Goal: Transaction & Acquisition: Book appointment/travel/reservation

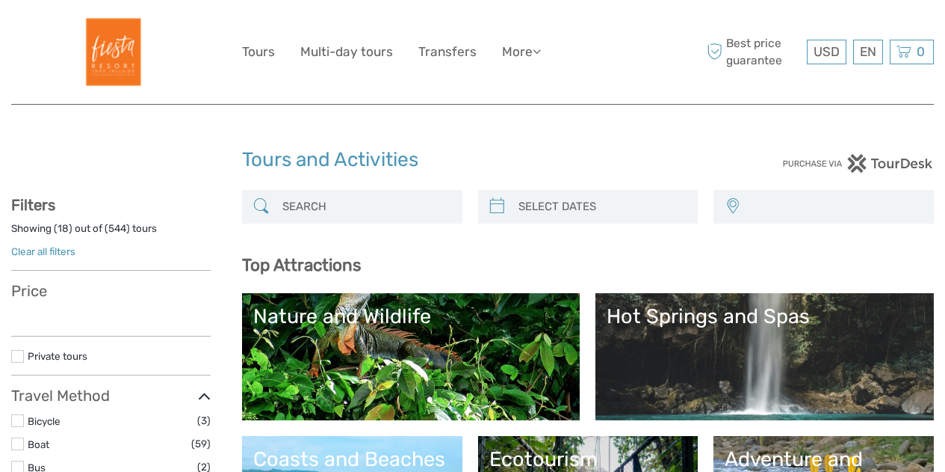
select select
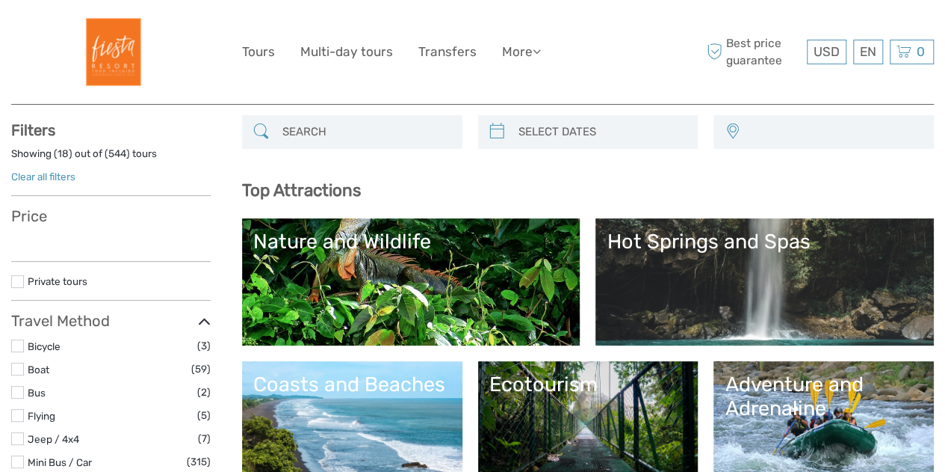
select select
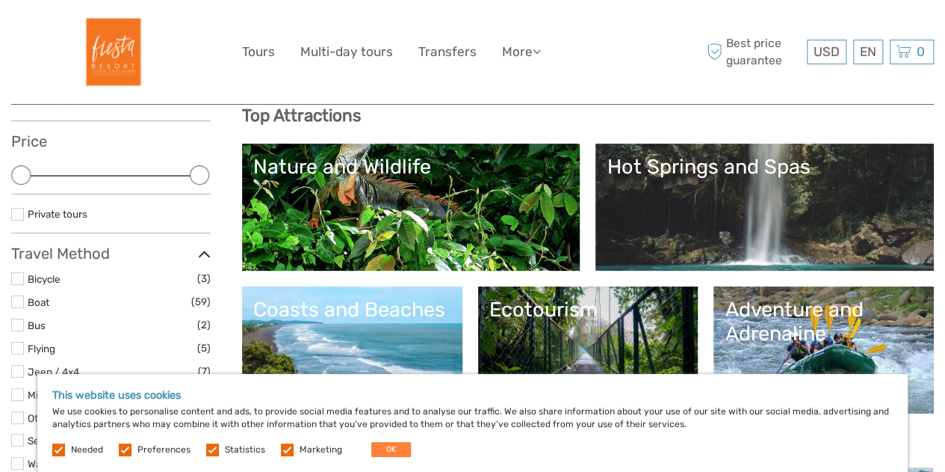
scroll to position [224, 0]
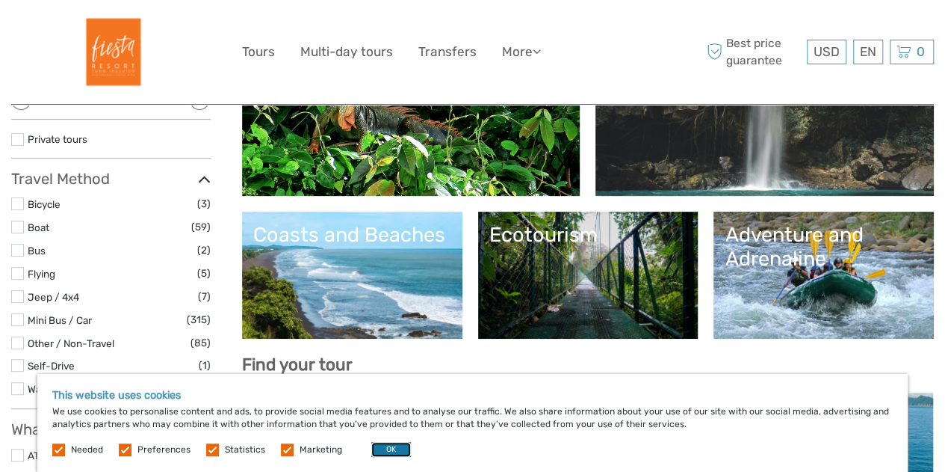
click at [390, 448] on button "OK" at bounding box center [391, 449] width 40 height 15
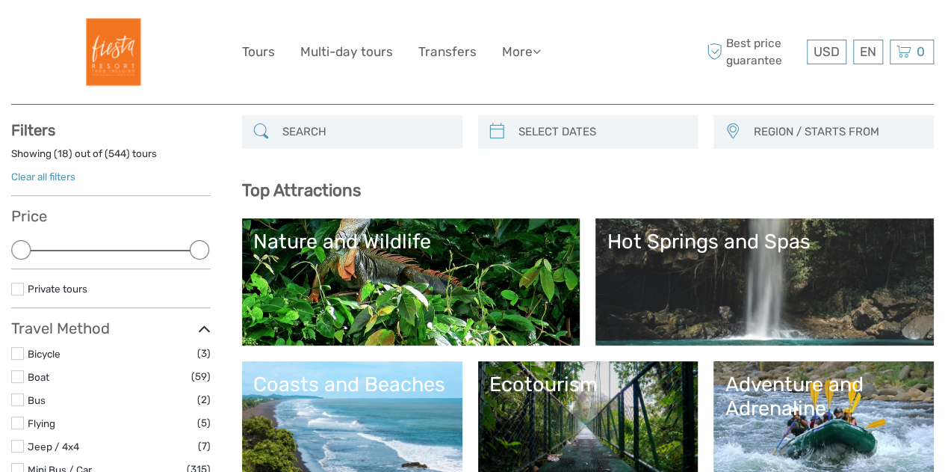
scroll to position [0, 0]
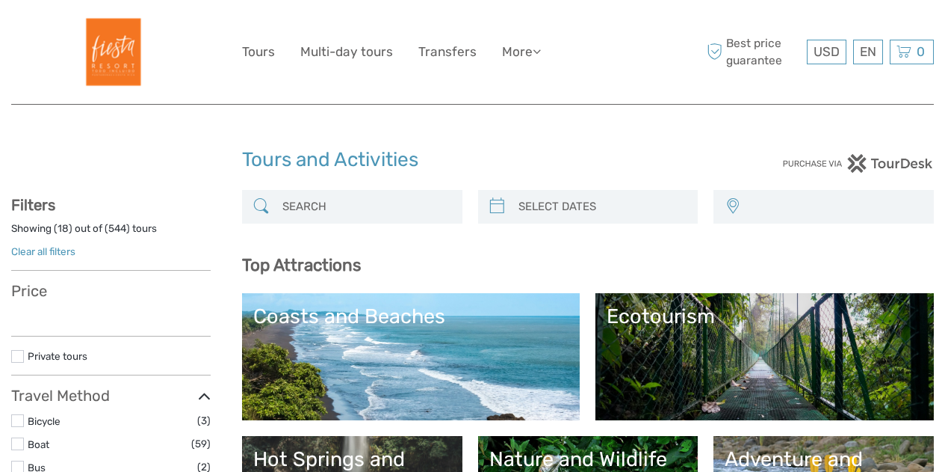
select select
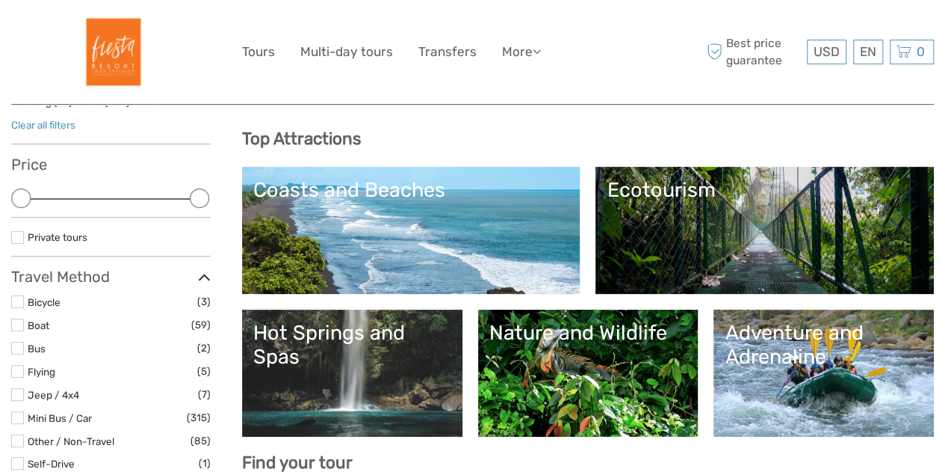
scroll to position [149, 0]
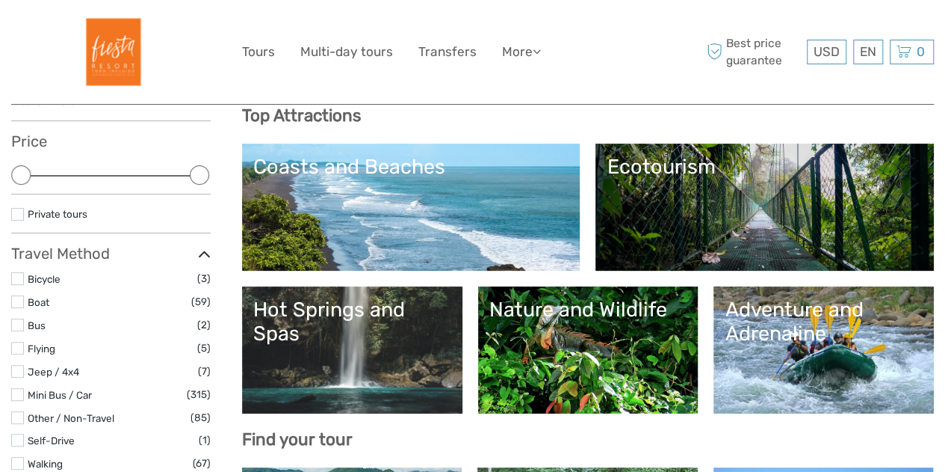
click at [682, 208] on link "Ecotourism" at bounding box center [765, 207] width 316 height 105
click at [416, 209] on link "Coasts and Beaches" at bounding box center [411, 207] width 316 height 105
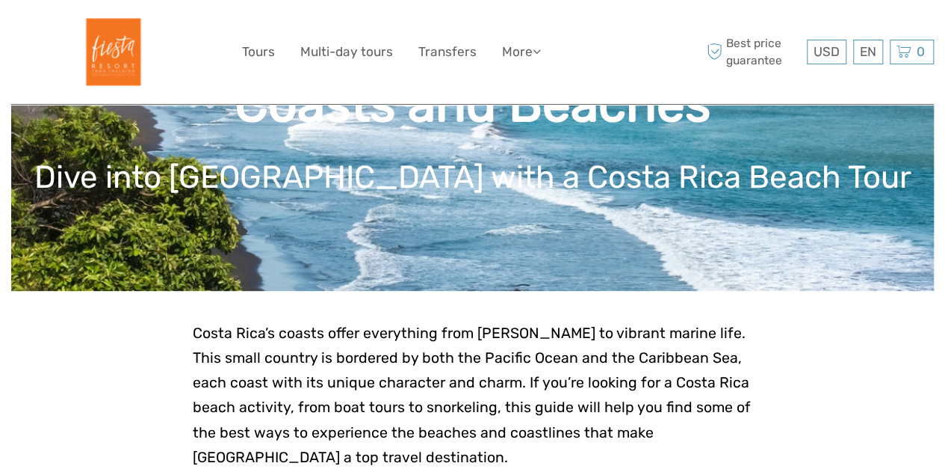
scroll to position [224, 0]
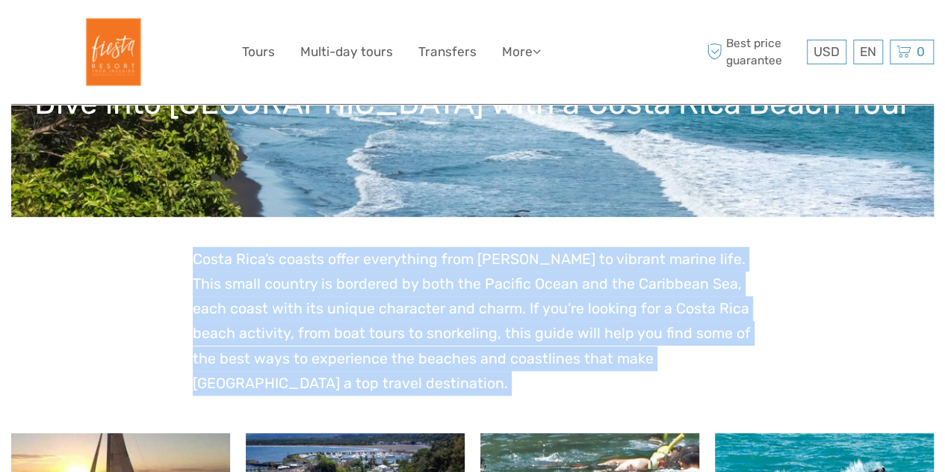
drag, startPoint x: 194, startPoint y: 258, endPoint x: 290, endPoint y: 397, distance: 169.2
click at [296, 386] on p "Costa Rica’s coasts offer everything from sandy shores to vibrant marine life. …" at bounding box center [473, 321] width 561 height 149
drag, startPoint x: 296, startPoint y: 386, endPoint x: 182, endPoint y: 260, distance: 169.9
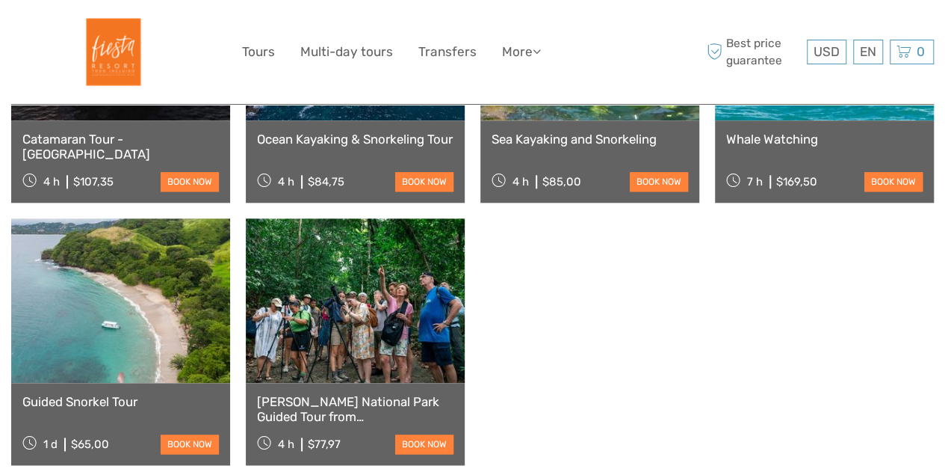
scroll to position [747, 0]
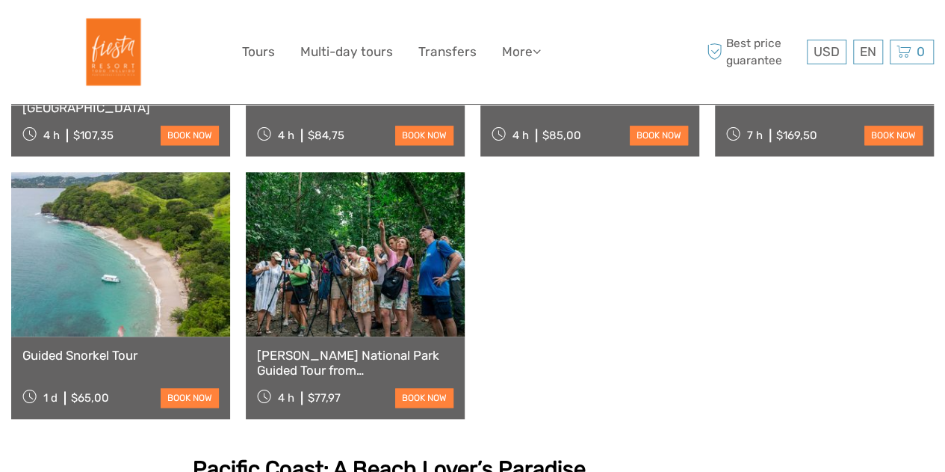
click at [344, 365] on link "Manuel Antonio National Park Guided Tour from Manuel Antonio" at bounding box center [355, 363] width 197 height 31
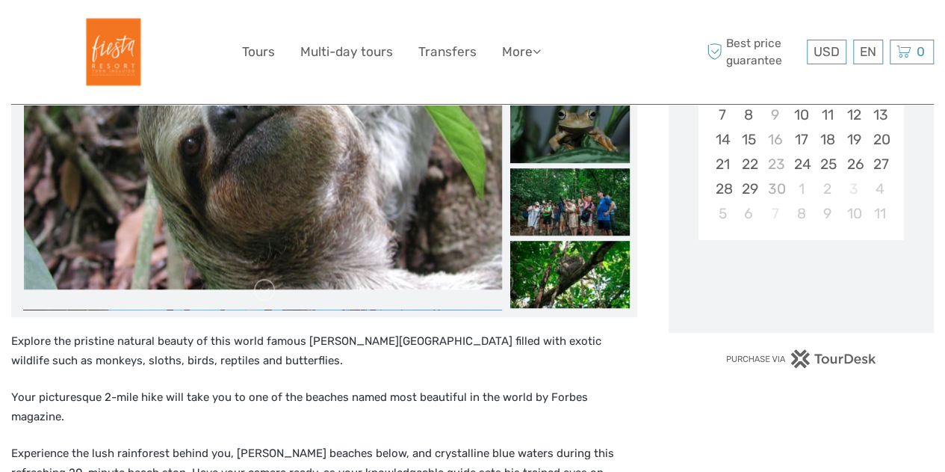
scroll to position [374, 0]
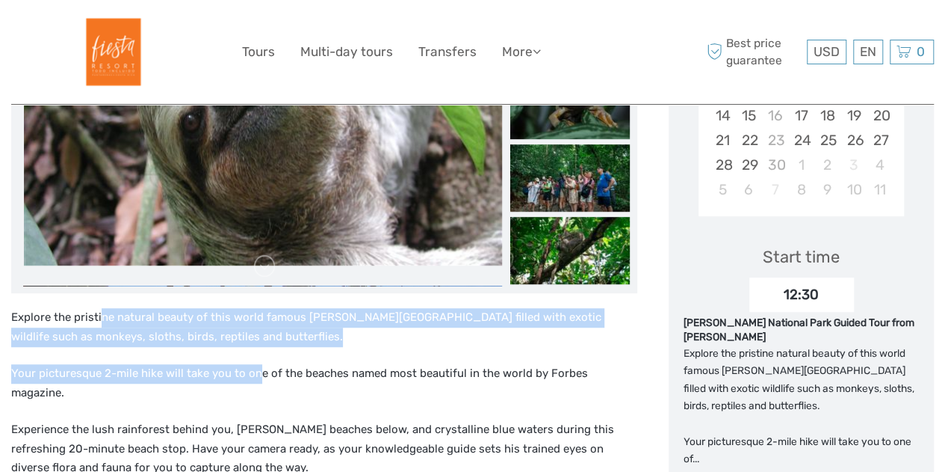
drag, startPoint x: 102, startPoint y: 320, endPoint x: 254, endPoint y: 361, distance: 157.9
click at [253, 364] on p "Your picturesque 2-mile hike will take you to one of the beaches named most bea…" at bounding box center [324, 383] width 626 height 38
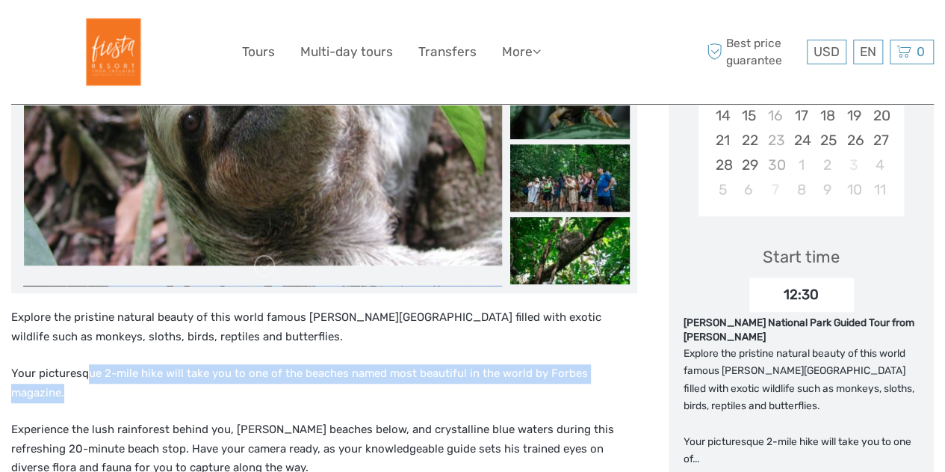
drag, startPoint x: 87, startPoint y: 374, endPoint x: 643, endPoint y: 362, distance: 556.2
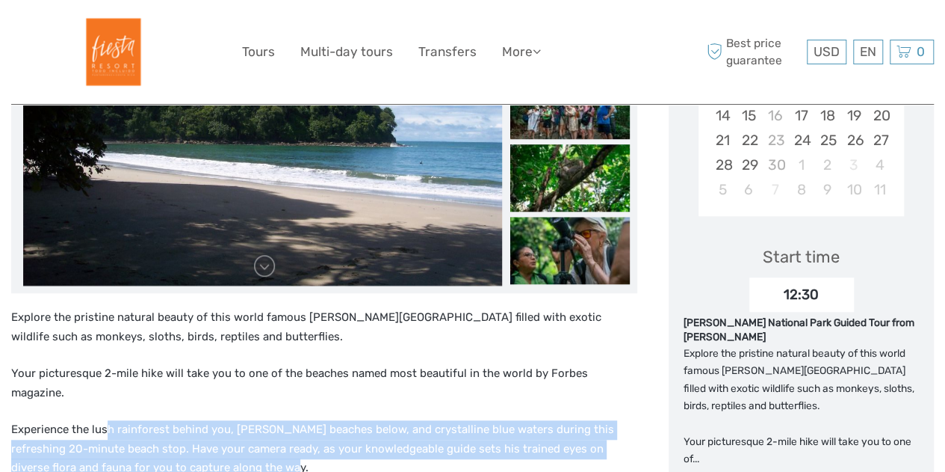
drag, startPoint x: 108, startPoint y: 407, endPoint x: 336, endPoint y: 446, distance: 232.0
click at [336, 446] on p "Experience the lush rainforest behind you, [PERSON_NAME] beaches below, and cry…" at bounding box center [324, 449] width 626 height 58
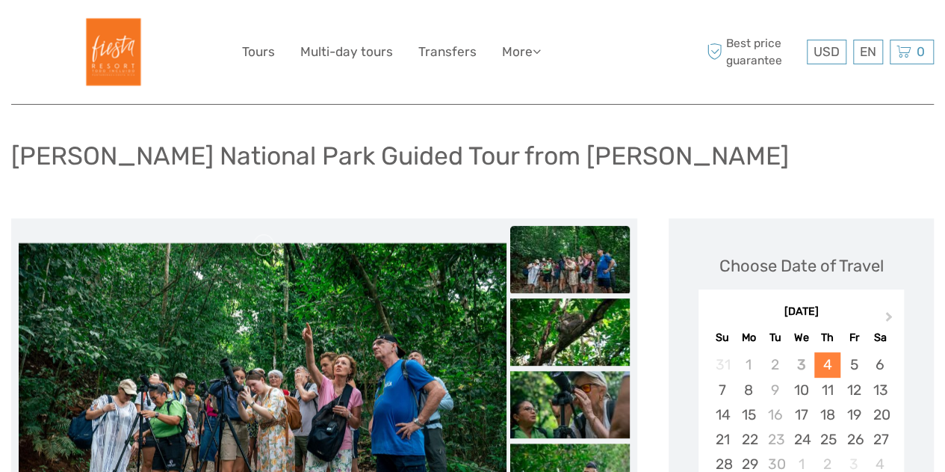
scroll to position [0, 0]
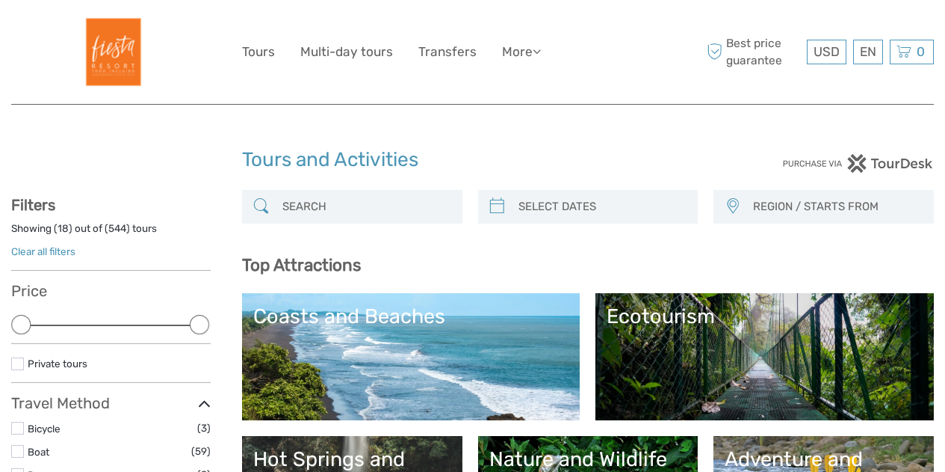
select select
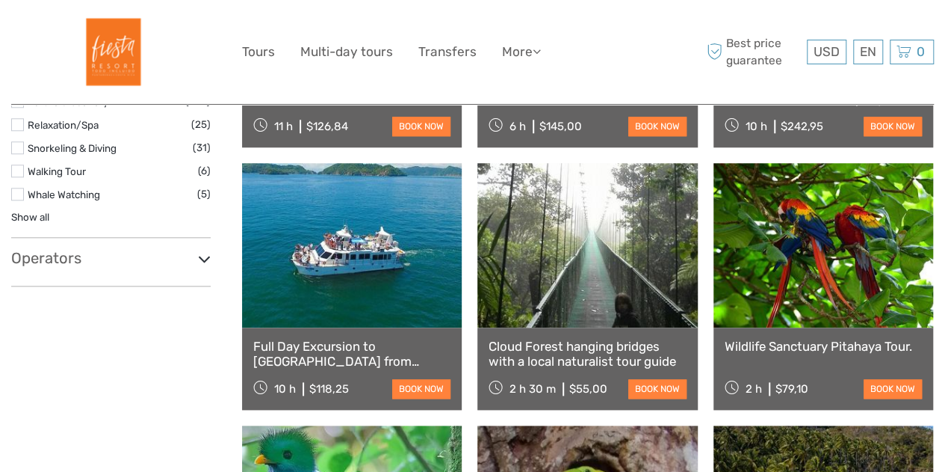
scroll to position [747, 0]
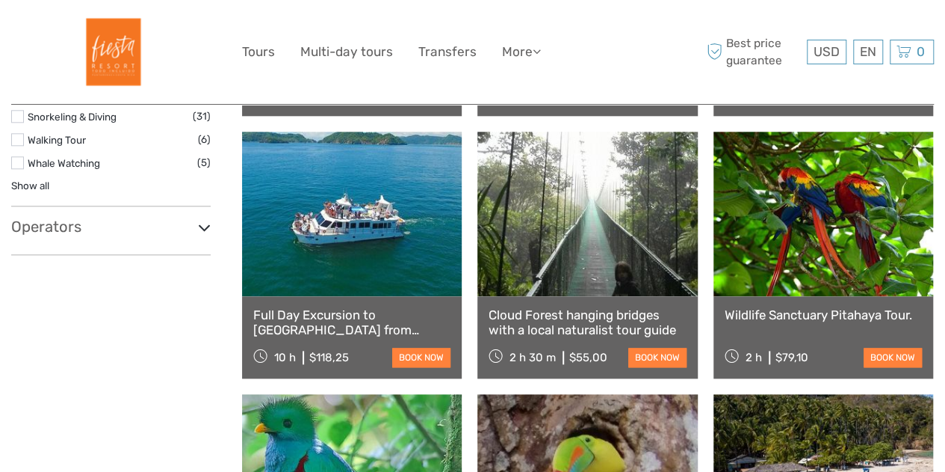
click at [558, 319] on link "Cloud Forest hanging bridges with a local naturalist tour guide" at bounding box center [587, 322] width 197 height 31
click at [786, 313] on link "Wildlife Sanctuary Pitahaya Tour." at bounding box center [823, 314] width 197 height 15
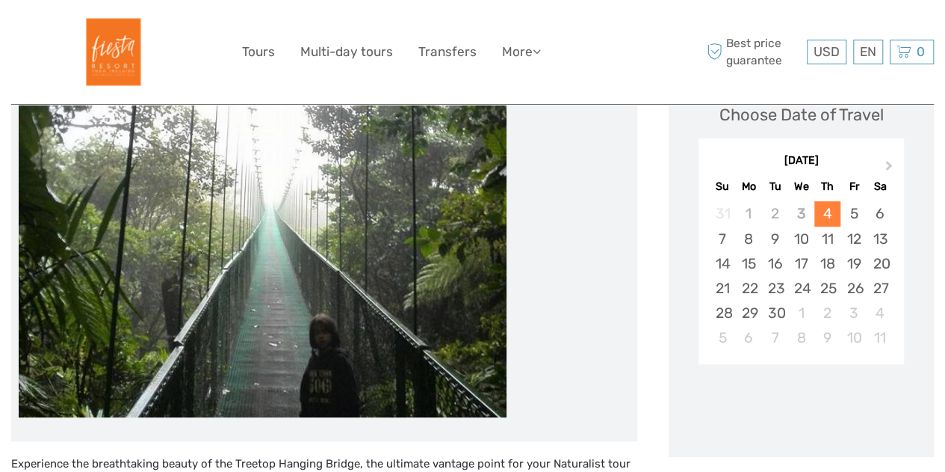
scroll to position [299, 0]
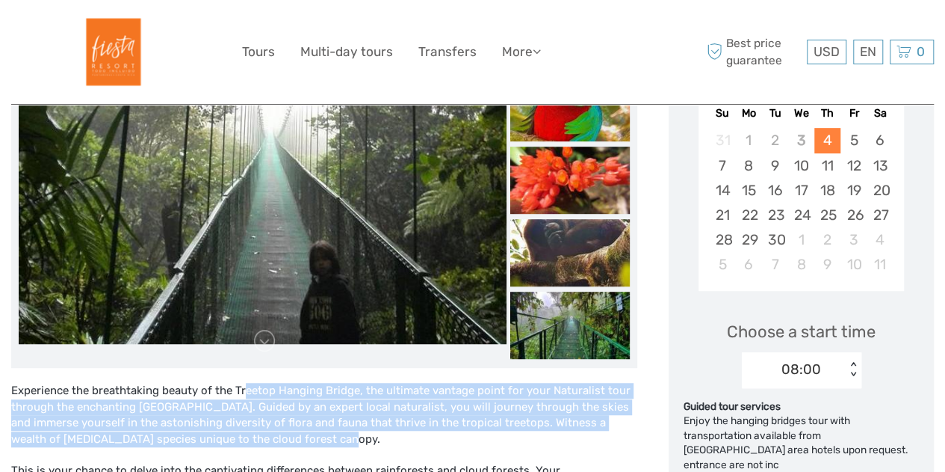
drag, startPoint x: 208, startPoint y: 392, endPoint x: 310, endPoint y: 433, distance: 110.1
click at [310, 433] on div "Experience the breathtaking beauty of the Treetop Hanging Bridge, the ultimate …" at bounding box center [324, 471] width 626 height 176
click at [357, 433] on div "Experience the breathtaking beauty of the Treetop Hanging Bridge, the ultimate …" at bounding box center [324, 471] width 626 height 176
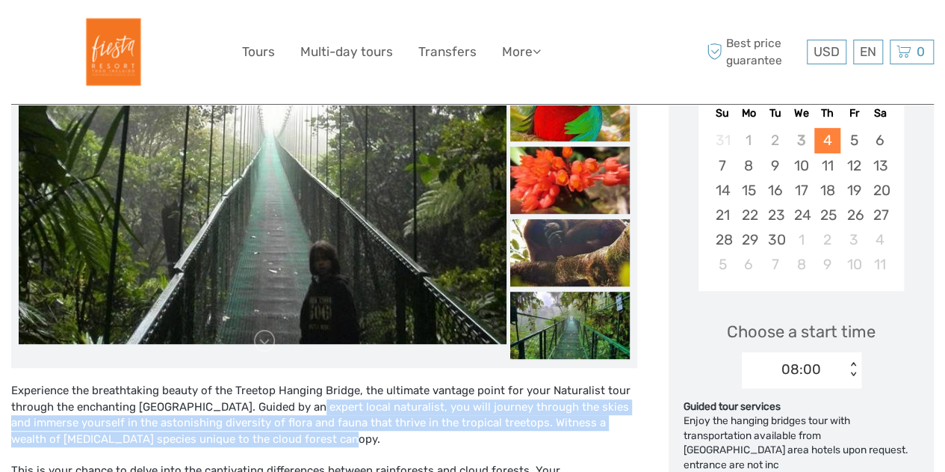
drag, startPoint x: 348, startPoint y: 436, endPoint x: 260, endPoint y: 402, distance: 94.7
click at [260, 402] on div "Experience the breathtaking beauty of the Treetop Hanging Bridge, the ultimate …" at bounding box center [324, 471] width 626 height 176
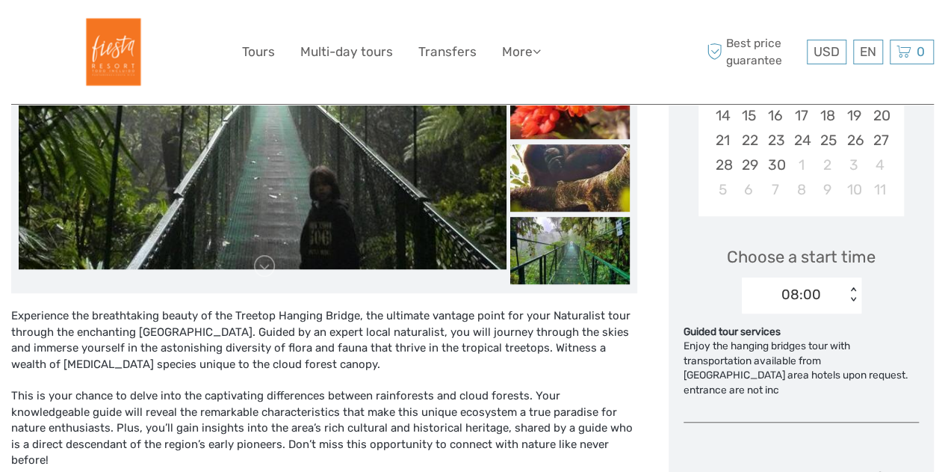
click at [333, 386] on div "Experience the breathtaking beauty of the Treetop Hanging Bridge, the ultimate …" at bounding box center [324, 396] width 626 height 176
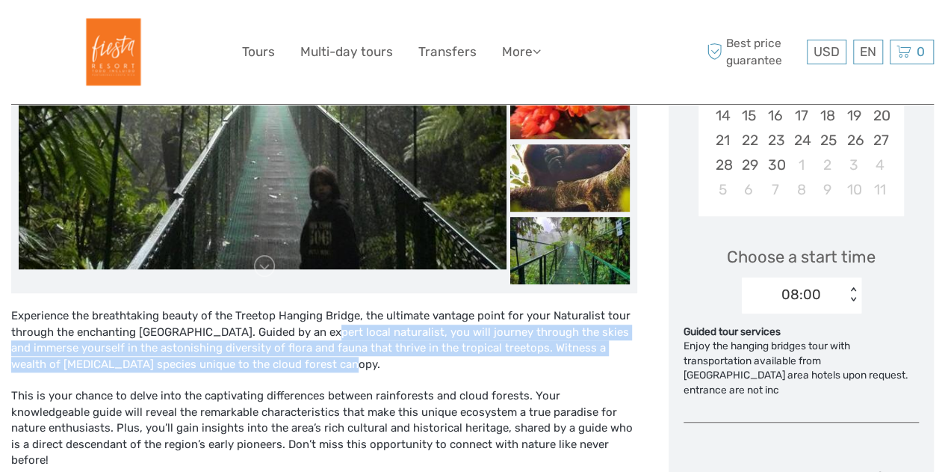
drag, startPoint x: 277, startPoint y: 327, endPoint x: 297, endPoint y: 356, distance: 35.3
click at [297, 356] on div "Experience the breathtaking beauty of the Treetop Hanging Bridge, the ultimate …" at bounding box center [324, 396] width 626 height 176
click at [318, 358] on div "Experience the breathtaking beauty of the Treetop Hanging Bridge, the ultimate …" at bounding box center [324, 396] width 626 height 176
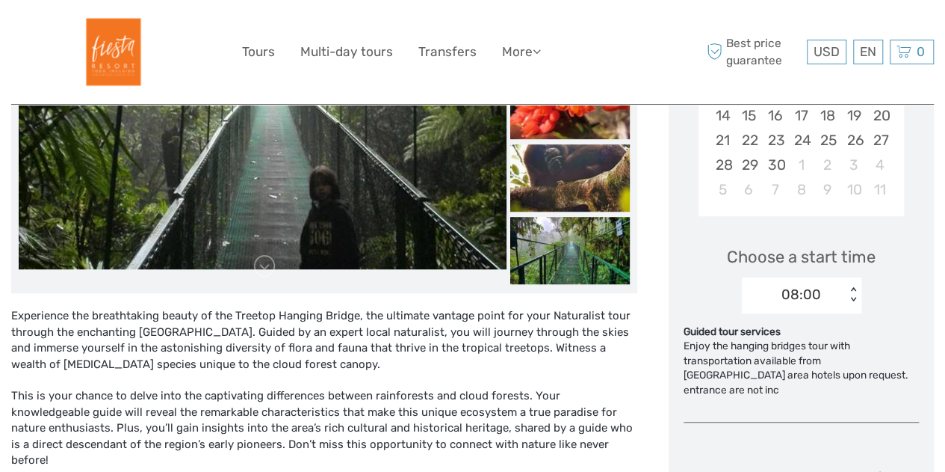
drag, startPoint x: 219, startPoint y: 395, endPoint x: 218, endPoint y: 404, distance: 9.0
click at [218, 404] on div "Experience the breathtaking beauty of the Treetop Hanging Bridge, the ultimate …" at bounding box center [324, 396] width 626 height 176
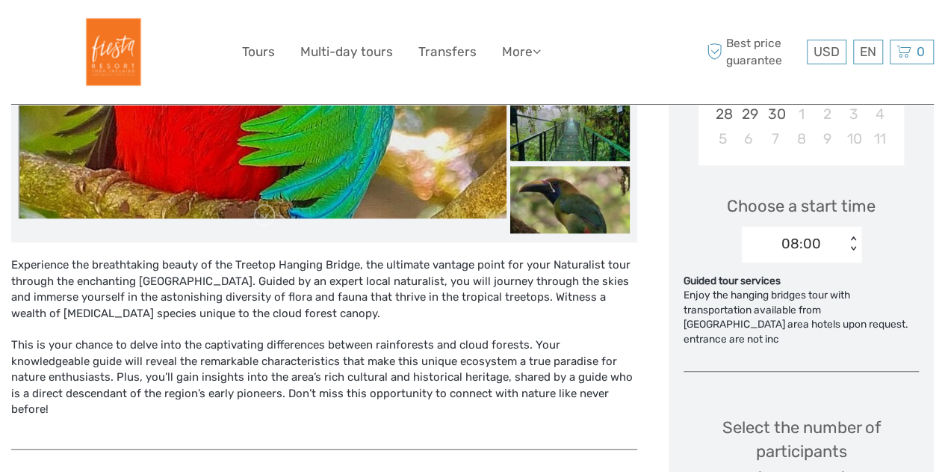
scroll to position [448, 0]
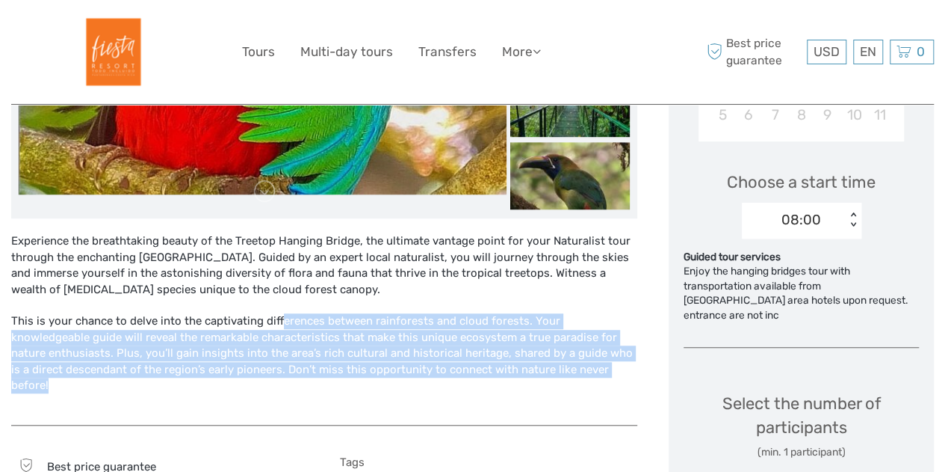
drag, startPoint x: 282, startPoint y: 318, endPoint x: 531, endPoint y: 367, distance: 254.3
click at [531, 367] on div "Experience the breathtaking beauty of the Treetop Hanging Bridge, the ultimate …" at bounding box center [324, 321] width 626 height 176
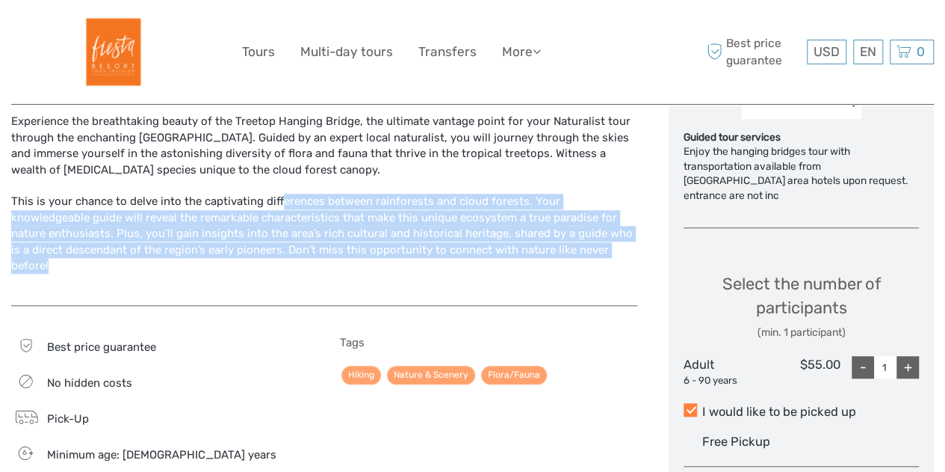
scroll to position [673, 0]
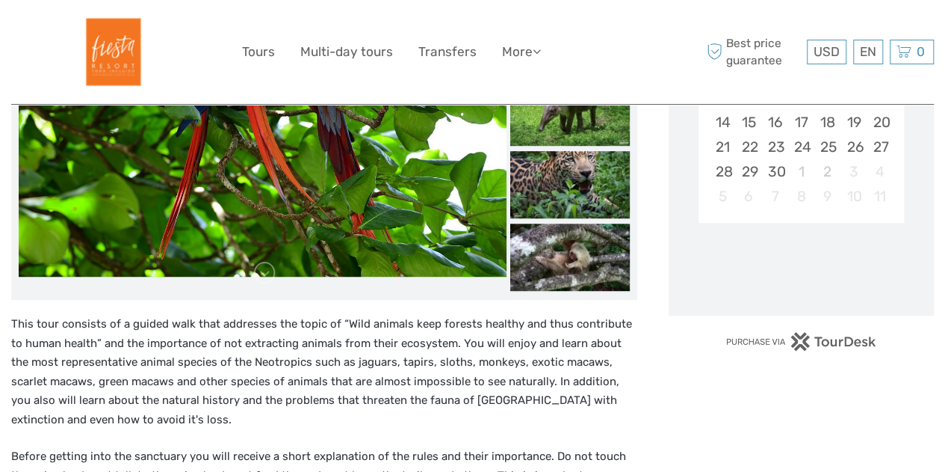
scroll to position [374, 0]
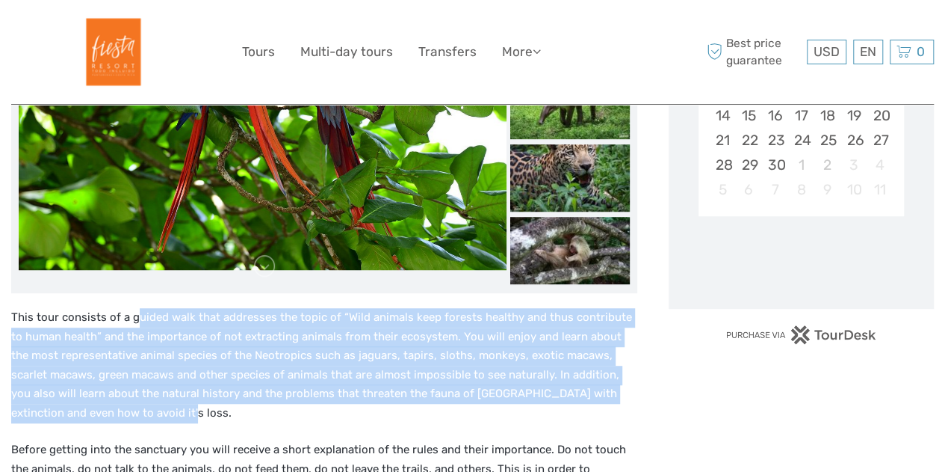
drag, startPoint x: 135, startPoint y: 313, endPoint x: 182, endPoint y: 412, distance: 109.6
click at [182, 412] on p "This tour consists of a guided walk that addresses the topic of “Wild animals k…" at bounding box center [324, 365] width 626 height 114
click at [182, 411] on p "This tour consists of a guided walk that addresses the topic of “Wild animals k…" at bounding box center [324, 365] width 626 height 114
drag, startPoint x: 182, startPoint y: 413, endPoint x: 179, endPoint y: 324, distance: 89.7
click at [179, 324] on p "This tour consists of a guided walk that addresses the topic of “Wild animals k…" at bounding box center [324, 365] width 626 height 114
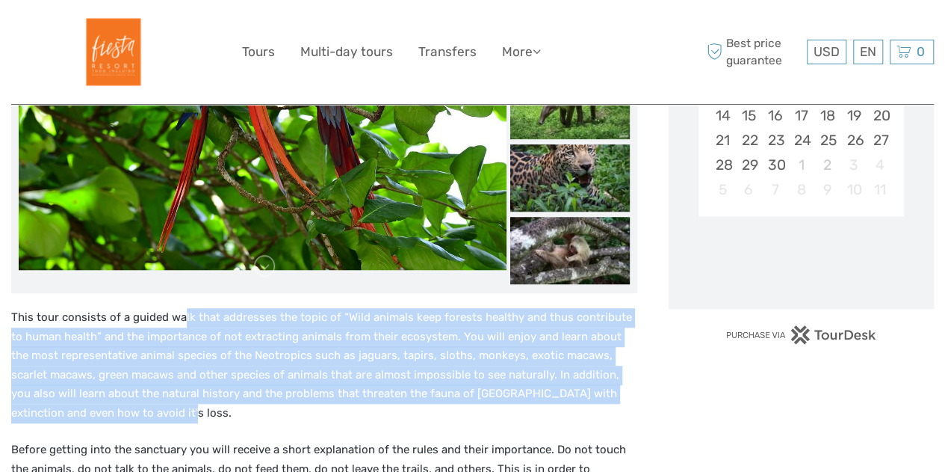
click at [175, 329] on span "This tour consists of a guided walk that addresses the topic of “Wild animals k…" at bounding box center [321, 364] width 621 height 109
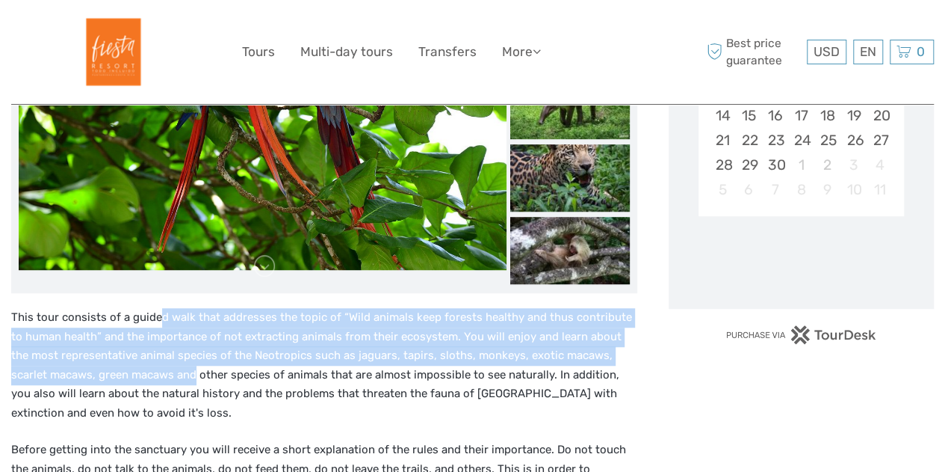
drag, startPoint x: 160, startPoint y: 318, endPoint x: 155, endPoint y: 373, distance: 55.5
click at [155, 373] on span "This tour consists of a guided walk that addresses the topic of “Wild animals k…" at bounding box center [321, 364] width 621 height 109
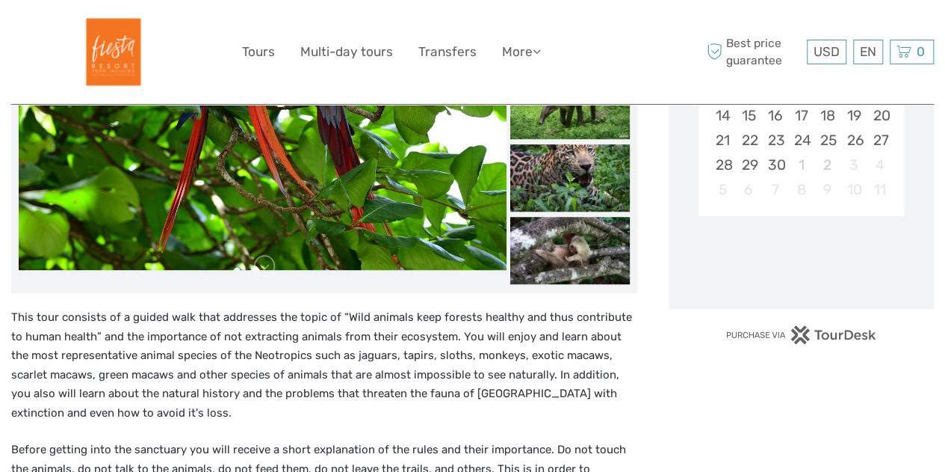
click at [209, 375] on span "This tour consists of a guided walk that addresses the topic of “Wild animals k…" at bounding box center [321, 364] width 621 height 109
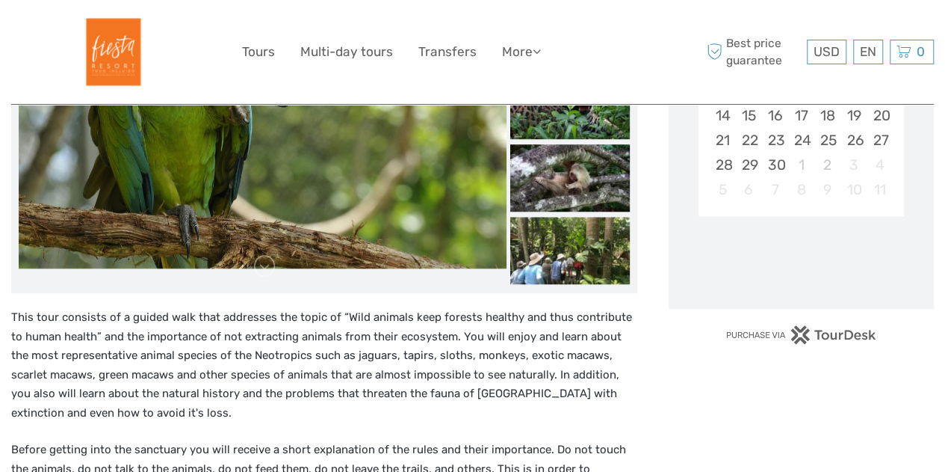
click at [108, 365] on p "This tour consists of a guided walk that addresses the topic of “Wild animals k…" at bounding box center [324, 365] width 626 height 114
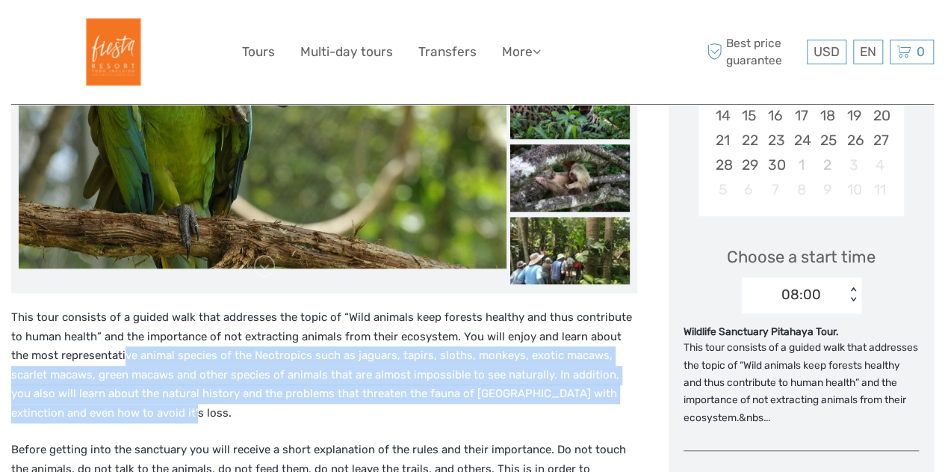
drag, startPoint x: 106, startPoint y: 352, endPoint x: 103, endPoint y: 411, distance: 59.1
click at [103, 411] on p "This tour consists of a guided walk that addresses the topic of “Wild animals k…" at bounding box center [324, 365] width 626 height 114
click at [106, 416] on p "This tour consists of a guided walk that addresses the topic of “Wild animals k…" at bounding box center [324, 365] width 626 height 114
click at [106, 417] on p "This tour consists of a guided walk that addresses the topic of “Wild animals k…" at bounding box center [324, 365] width 626 height 114
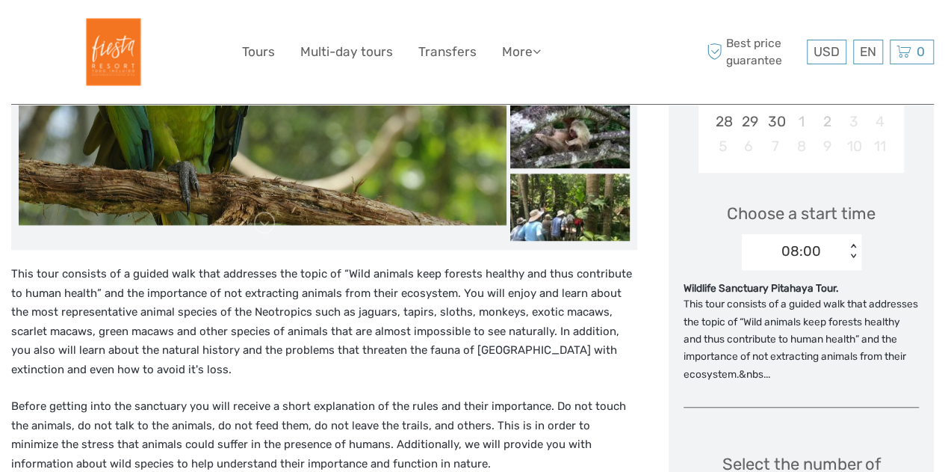
scroll to position [448, 0]
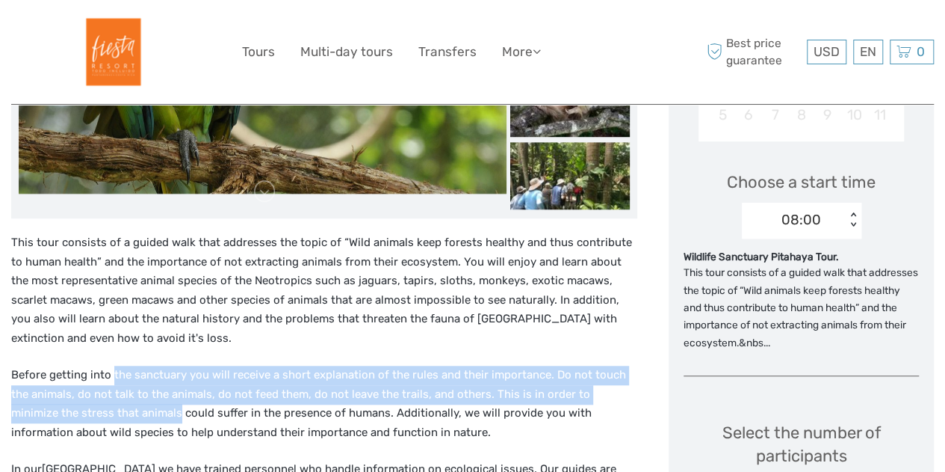
drag, startPoint x: 111, startPoint y: 379, endPoint x: 108, endPoint y: 408, distance: 29.3
click at [108, 408] on span "Before getting into the sanctuary you will receive a short explanation of the r…" at bounding box center [318, 403] width 615 height 71
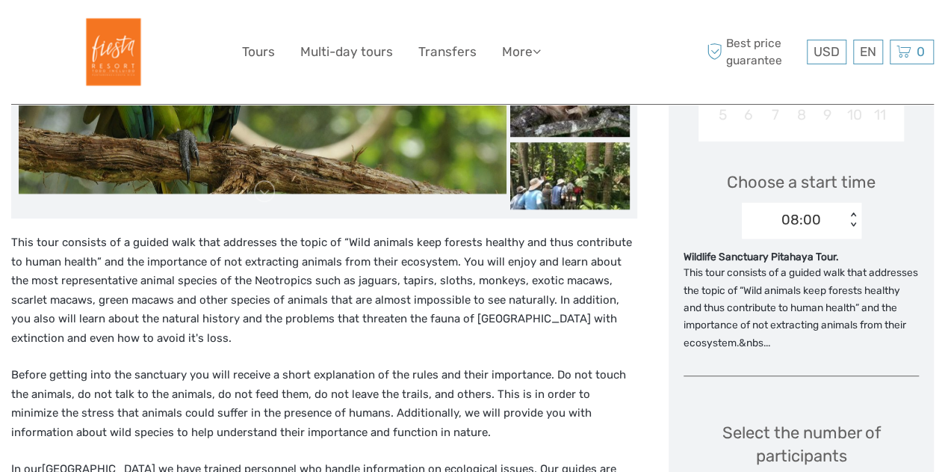
click at [226, 406] on span "Before getting into the sanctuary you will receive a short explanation of the r…" at bounding box center [318, 403] width 615 height 71
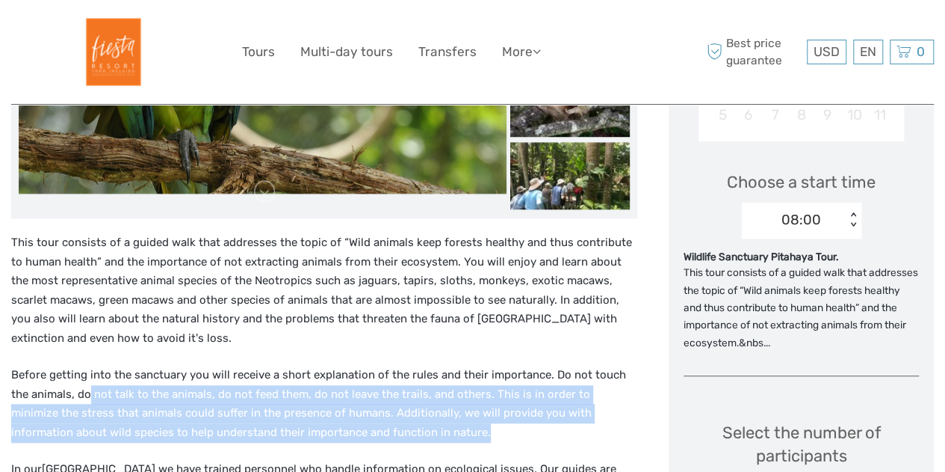
drag, startPoint x: 67, startPoint y: 391, endPoint x: 368, endPoint y: 430, distance: 303.7
click at [368, 430] on p "Before getting into the sanctuary you will receive a short explanation of the r…" at bounding box center [324, 403] width 626 height 76
click at [381, 425] on p "Before getting into the sanctuary you will receive a short explanation of the r…" at bounding box center [324, 403] width 626 height 76
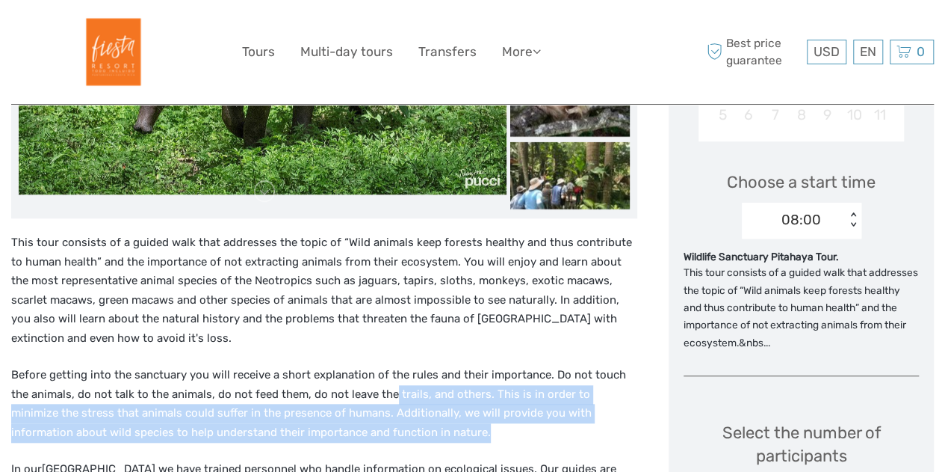
drag, startPoint x: 379, startPoint y: 428, endPoint x: 372, endPoint y: 393, distance: 35.8
click at [372, 393] on p "Before getting into the sanctuary you will receive a short explanation of the r…" at bounding box center [324, 403] width 626 height 76
click at [305, 416] on span "Before getting into the sanctuary you will receive a short explanation of the r…" at bounding box center [318, 403] width 615 height 71
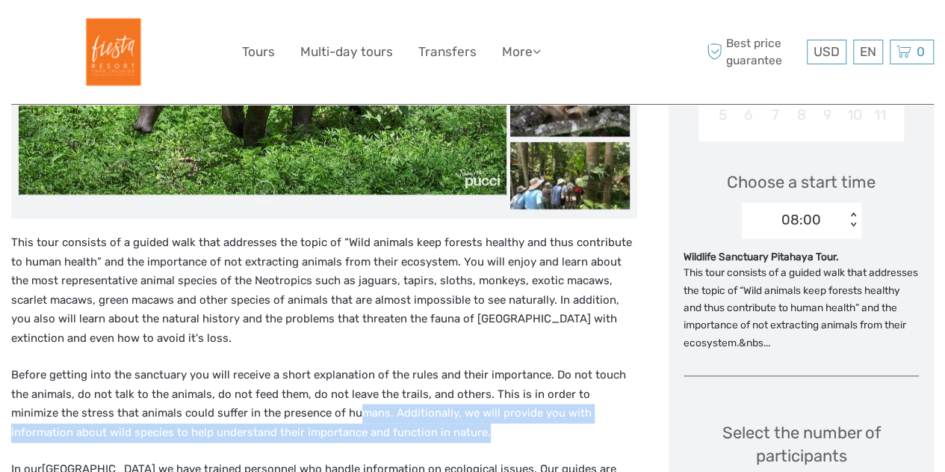
drag, startPoint x: 286, startPoint y: 411, endPoint x: 375, endPoint y: 428, distance: 90.6
click at [375, 428] on p "Before getting into the sanctuary you will receive a short explanation of the r…" at bounding box center [324, 403] width 626 height 76
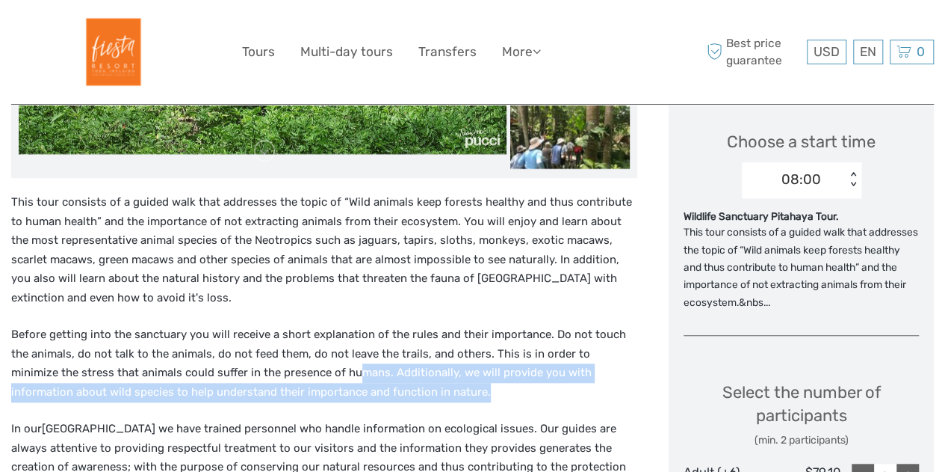
scroll to position [523, 0]
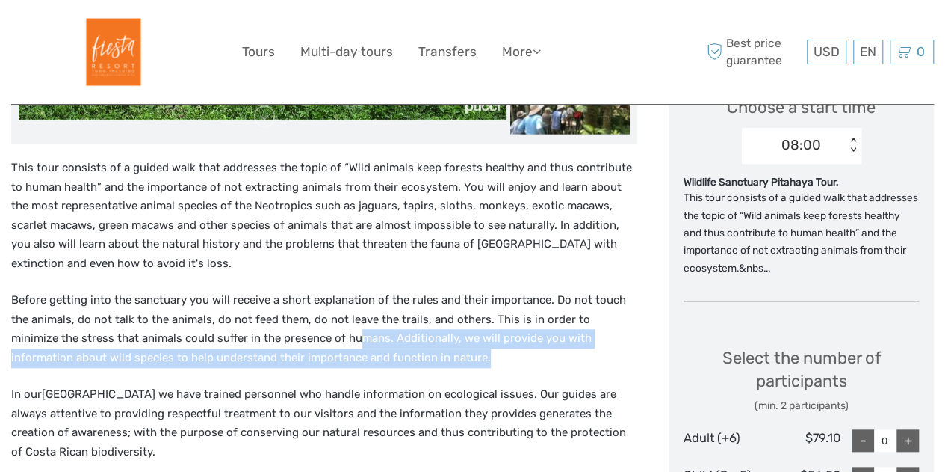
drag, startPoint x: 151, startPoint y: 389, endPoint x: 151, endPoint y: 451, distance: 61.3
click at [151, 451] on p "In our Natuwa Wildlife Sanctuary we have trained personnel who handle informati…" at bounding box center [324, 423] width 626 height 76
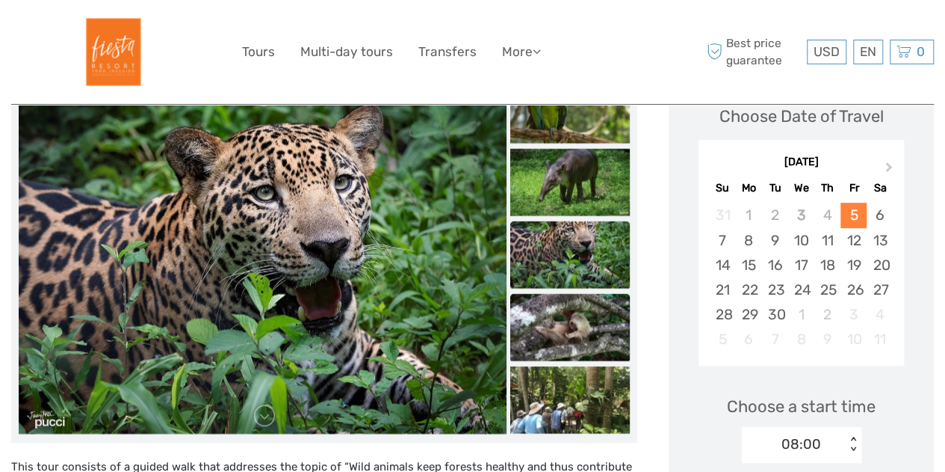
scroll to position [299, 0]
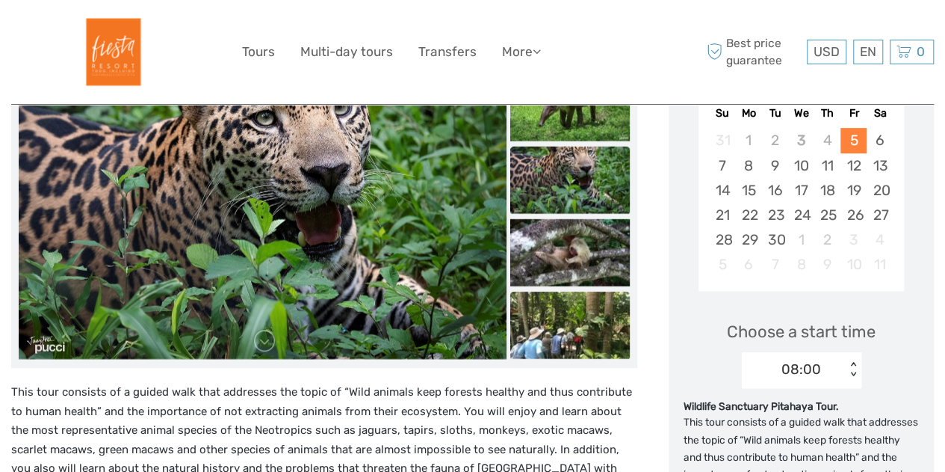
click at [578, 327] on img at bounding box center [570, 324] width 120 height 67
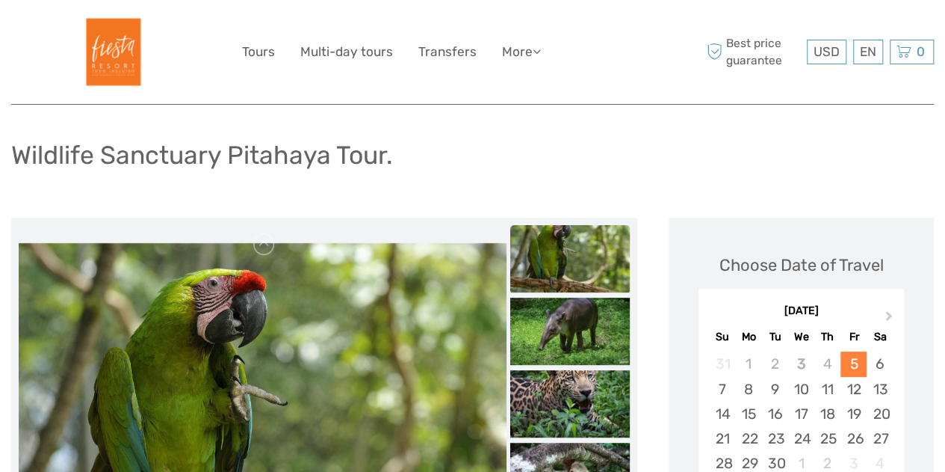
scroll to position [0, 0]
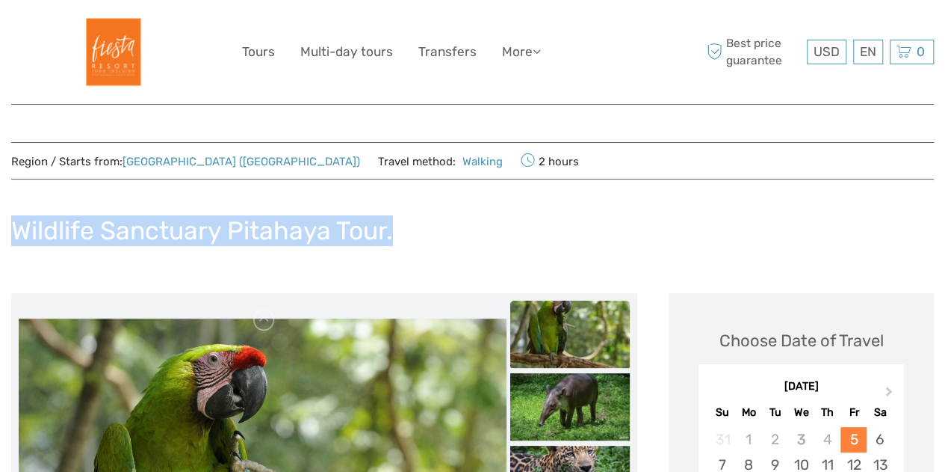
drag, startPoint x: 426, startPoint y: 229, endPoint x: 0, endPoint y: 215, distance: 426.2
